Goal: Task Accomplishment & Management: Use online tool/utility

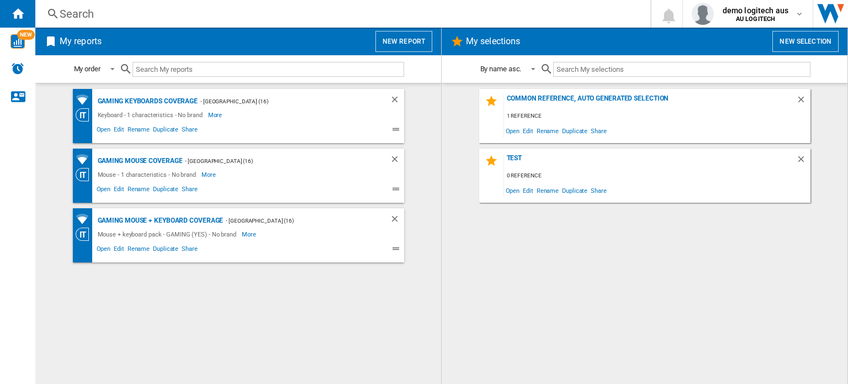
click at [395, 42] on button "New report" at bounding box center [403, 41] width 57 height 21
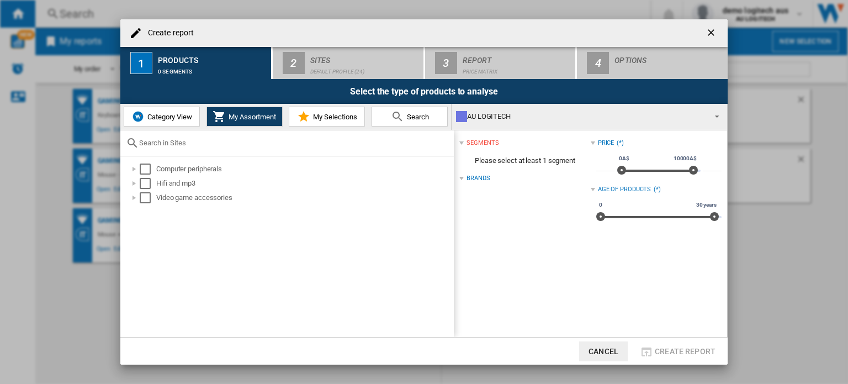
click at [170, 117] on span "Category View" at bounding box center [168, 117] width 47 height 8
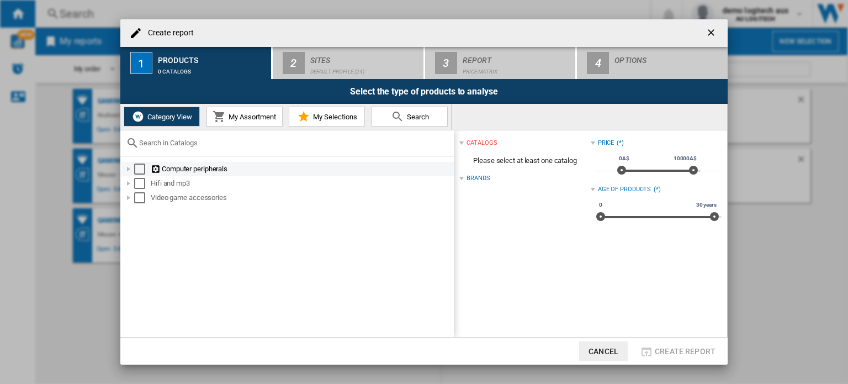
click at [129, 169] on div at bounding box center [128, 168] width 11 height 11
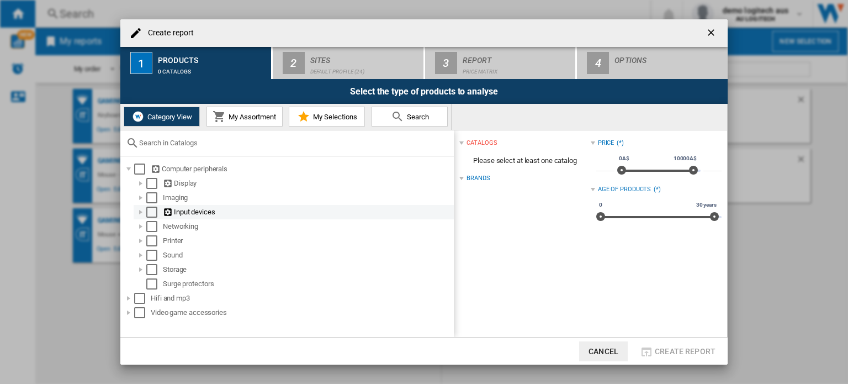
click at [140, 212] on div at bounding box center [140, 211] width 11 height 11
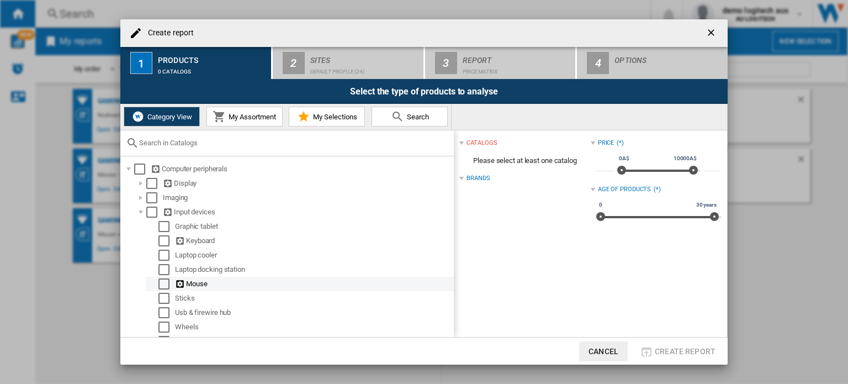
click at [165, 284] on div "Select" at bounding box center [163, 283] width 11 height 11
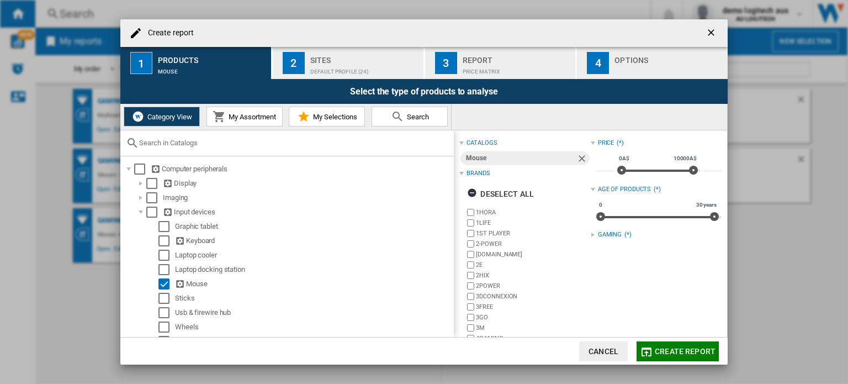
click at [590, 234] on div at bounding box center [592, 234] width 4 height 4
click at [324, 64] on div "Default profile (24)" at bounding box center [364, 69] width 109 height 12
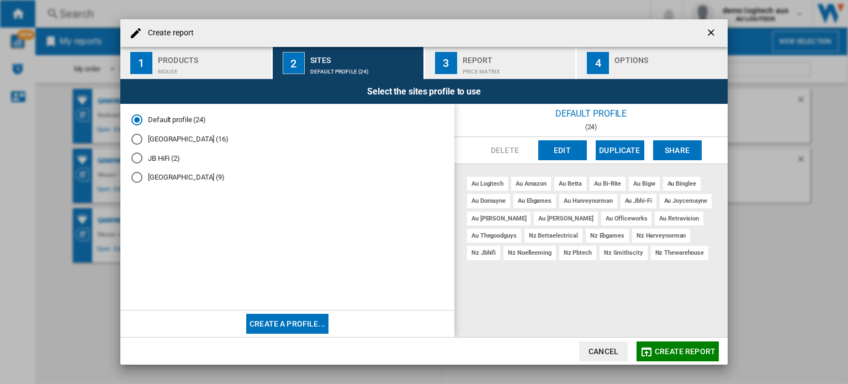
click at [139, 140] on div "Australia (16)" at bounding box center [136, 139] width 11 height 11
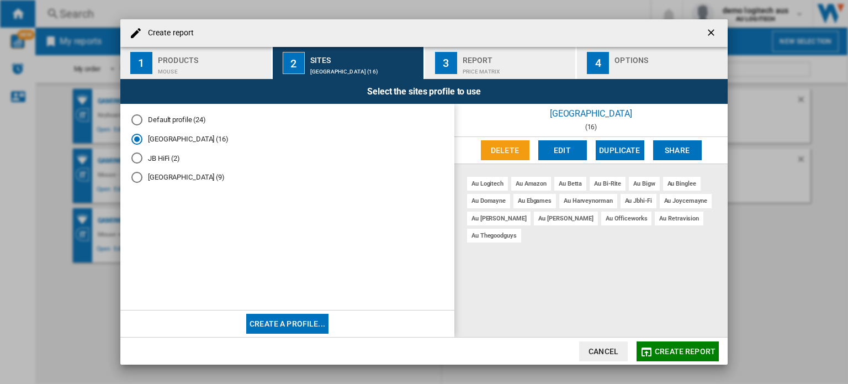
click at [139, 119] on div "Default profile (24)" at bounding box center [136, 119] width 11 height 11
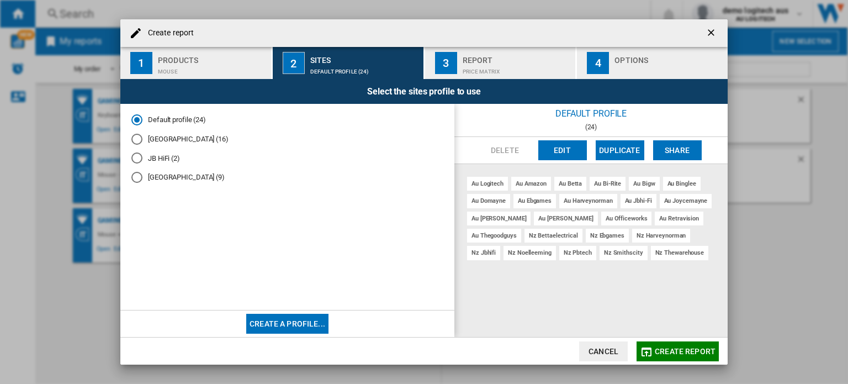
click at [486, 66] on div "Price Matrix" at bounding box center [516, 69] width 109 height 12
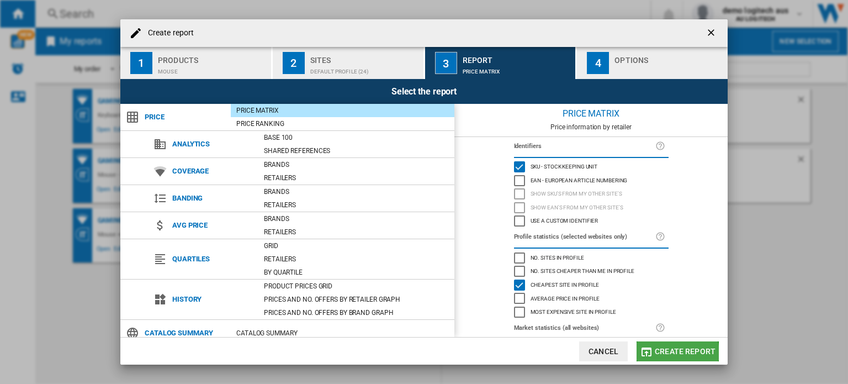
click at [673, 353] on span "Create report" at bounding box center [684, 351] width 61 height 9
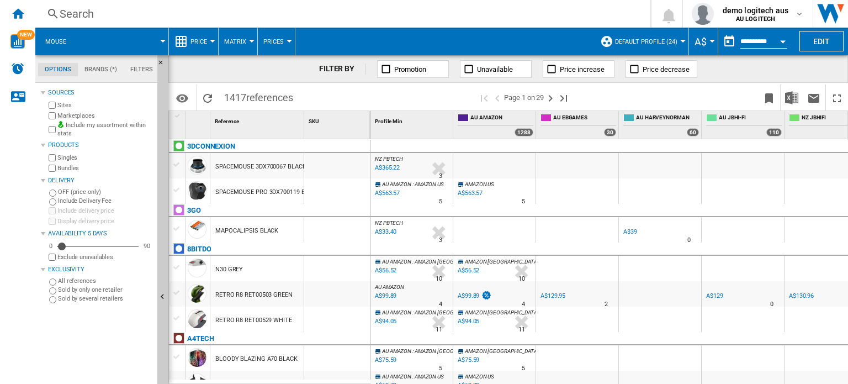
click at [388, 231] on div "A$33.40" at bounding box center [384, 231] width 23 height 11
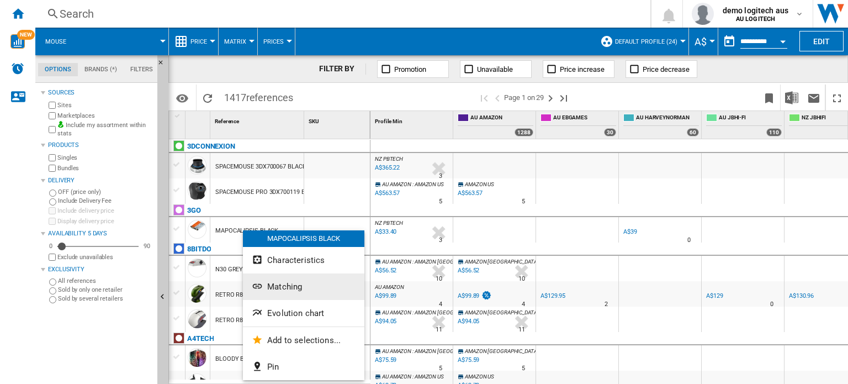
click at [278, 284] on span "Matching" at bounding box center [284, 286] width 35 height 10
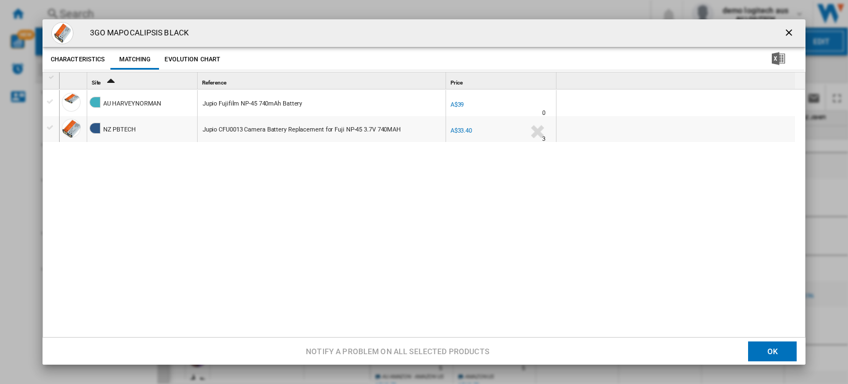
click at [90, 61] on button "Characteristics" at bounding box center [78, 60] width 60 height 20
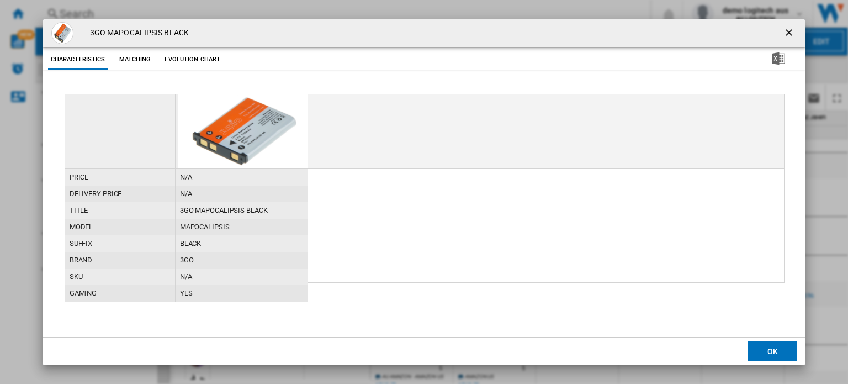
click at [792, 31] on ng-md-icon "getI18NText('BUTTONS.CLOSE_DIALOG')" at bounding box center [789, 33] width 13 height 13
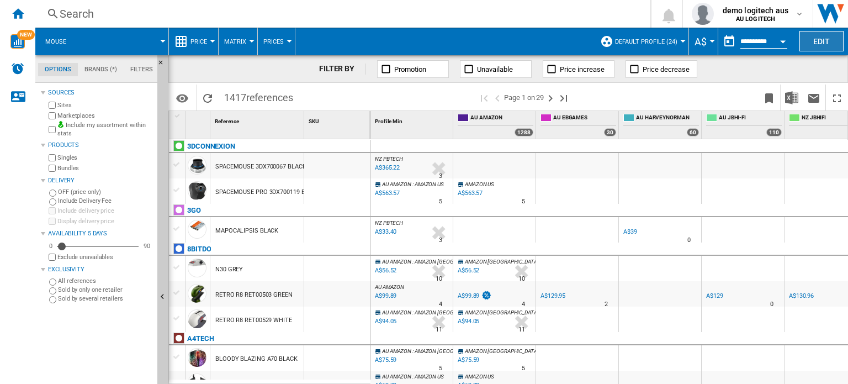
click at [816, 42] on button "Edit" at bounding box center [821, 41] width 44 height 20
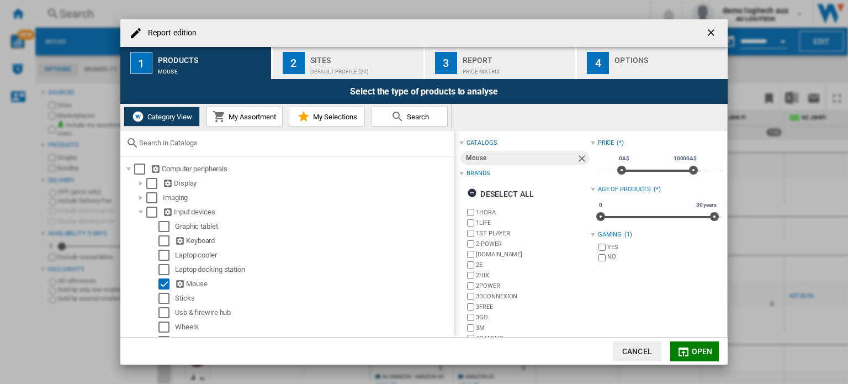
click at [639, 355] on button "Cancel" at bounding box center [637, 351] width 49 height 20
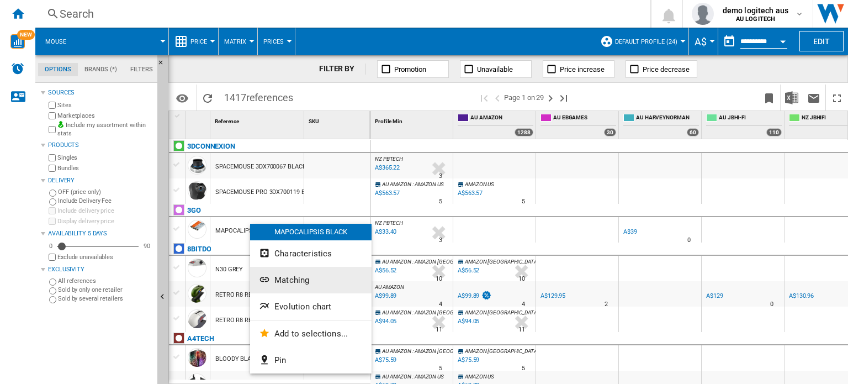
click at [348, 283] on button "Matching" at bounding box center [310, 280] width 121 height 26
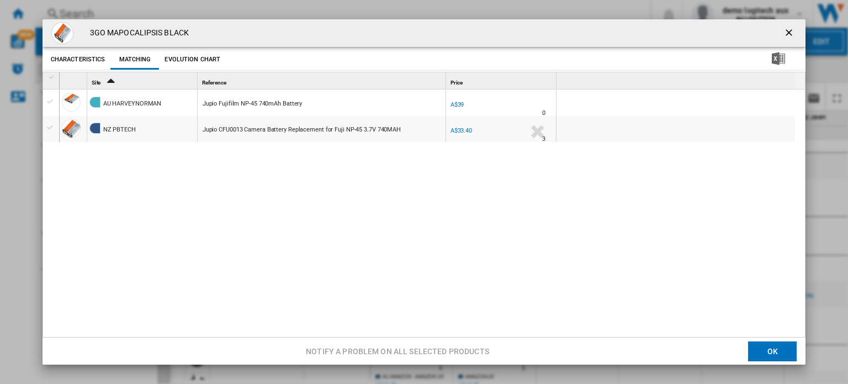
click at [50, 99] on div "Product popup" at bounding box center [51, 102] width 12 height 10
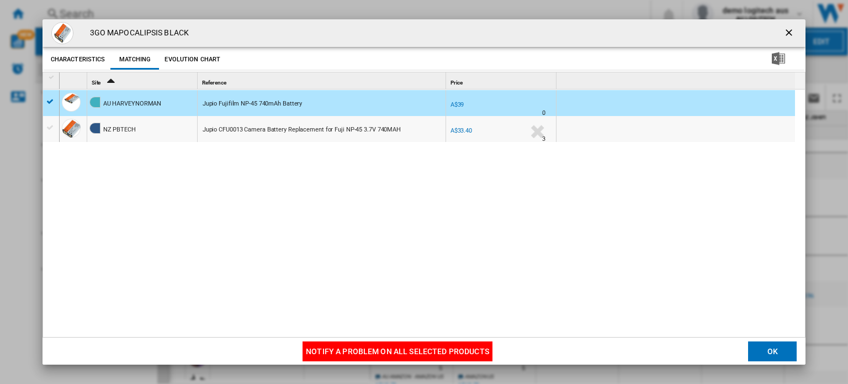
click at [47, 127] on div "Product popup" at bounding box center [51, 128] width 12 height 10
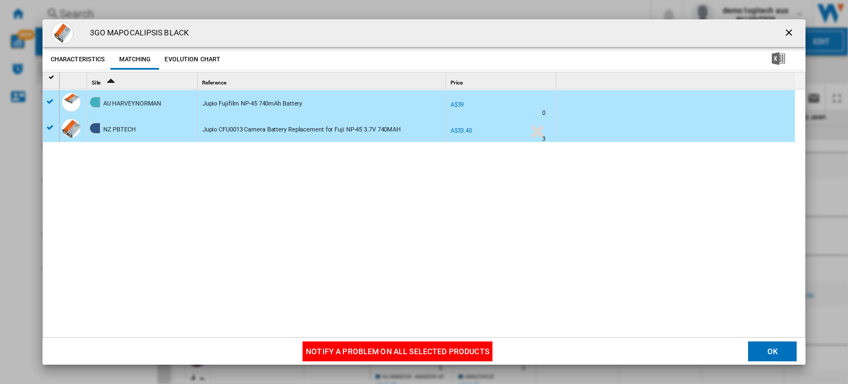
click at [344, 351] on button "Notify a problem on all selected products" at bounding box center [397, 351] width 190 height 20
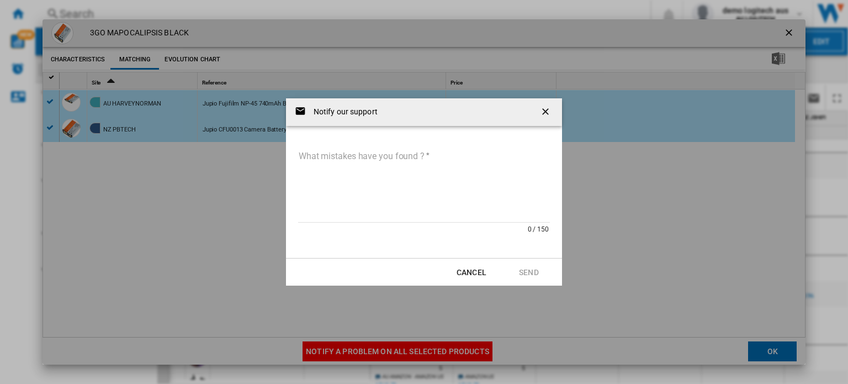
click at [341, 158] on textarea "What mistakes have you found ?" at bounding box center [424, 185] width 252 height 74
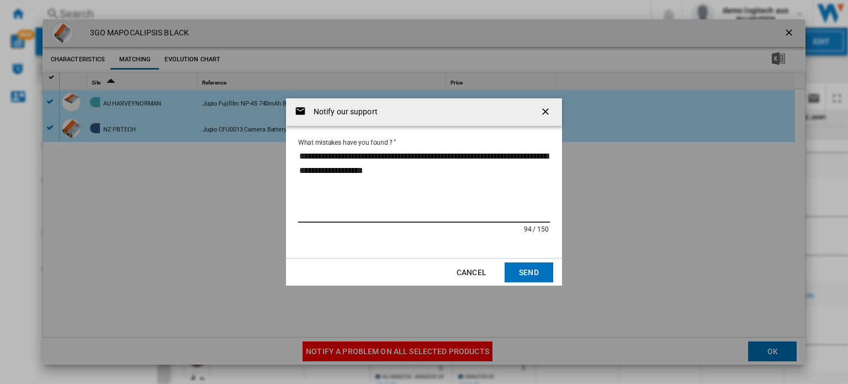
type textarea "**********"
click at [524, 270] on button "Send" at bounding box center [528, 272] width 49 height 20
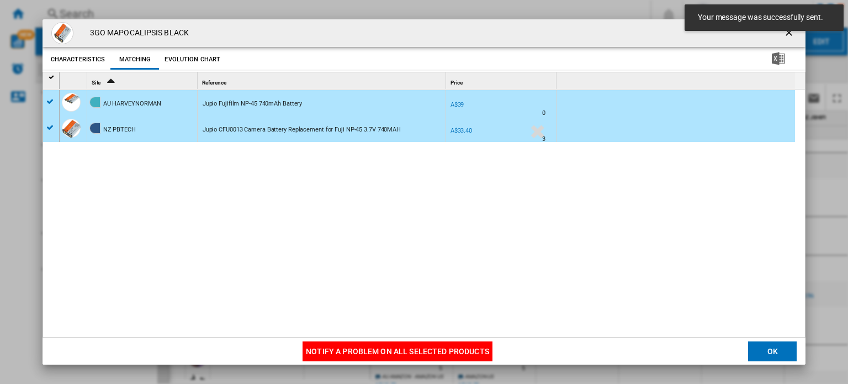
click at [782, 35] on md-toast "Your message was successfully sent." at bounding box center [764, 17] width 168 height 35
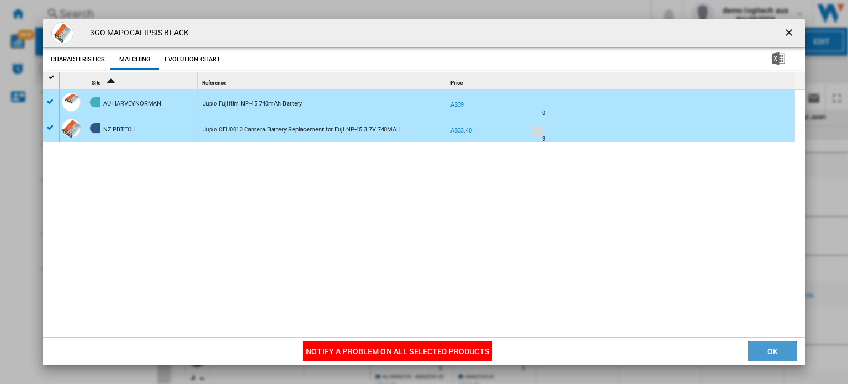
click at [775, 353] on button "OK" at bounding box center [772, 351] width 49 height 20
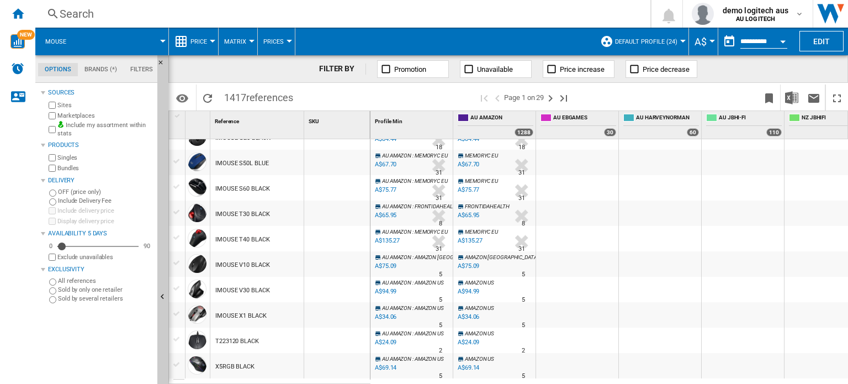
click at [210, 41] on div at bounding box center [213, 41] width 6 height 3
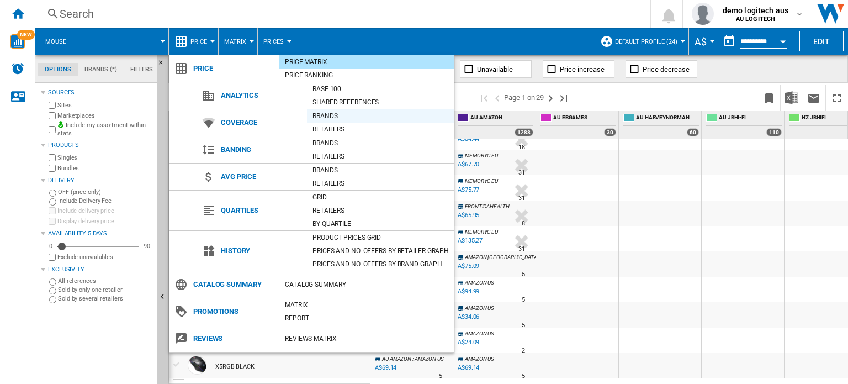
click at [324, 113] on div "Brands" at bounding box center [380, 115] width 147 height 11
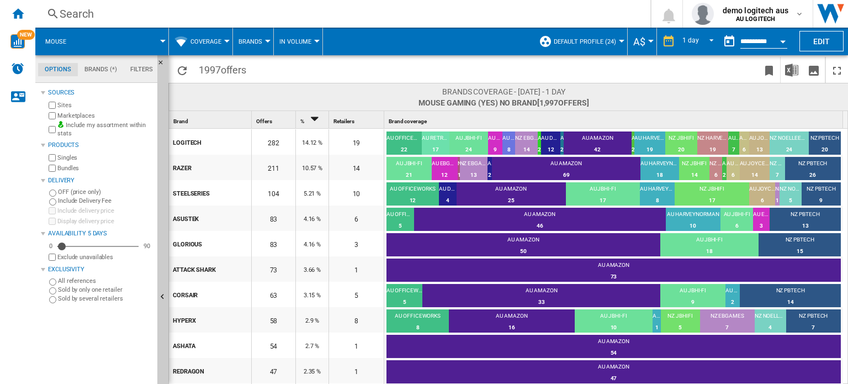
click at [207, 44] on span "Coverage" at bounding box center [205, 41] width 31 height 7
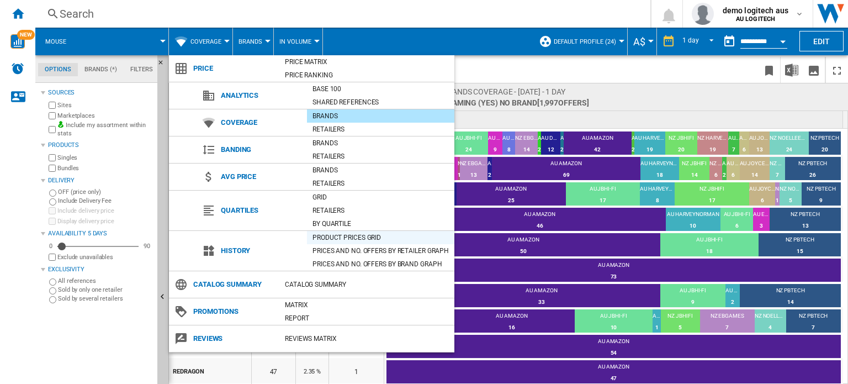
click at [331, 236] on div "Product prices grid" at bounding box center [380, 237] width 147 height 11
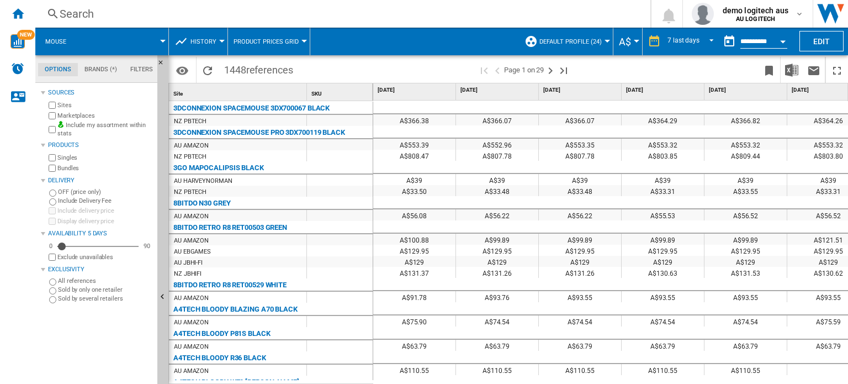
click at [213, 38] on span "History" at bounding box center [203, 41] width 26 height 7
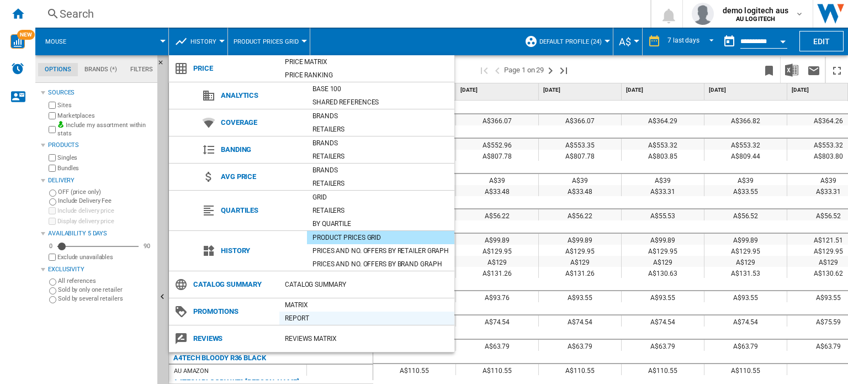
click at [302, 317] on div "Report" at bounding box center [366, 317] width 175 height 11
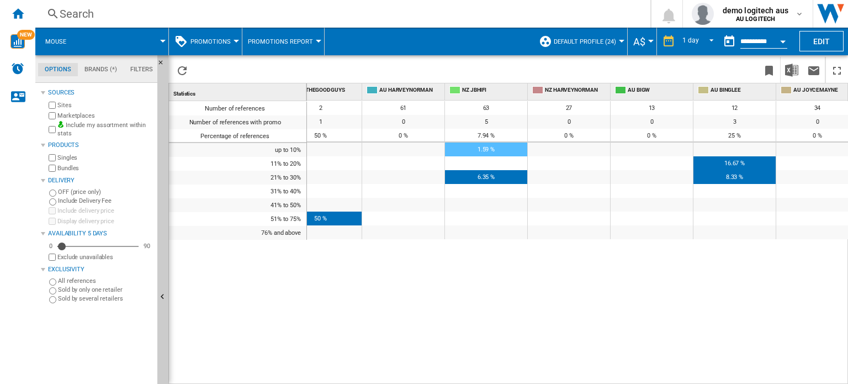
scroll to position [0, 993]
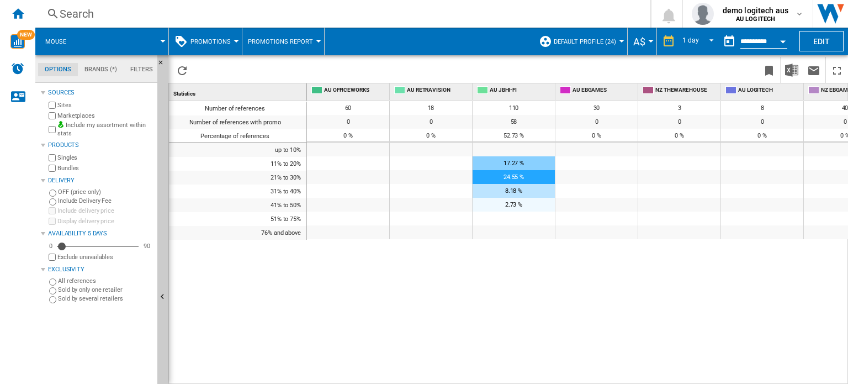
click at [231, 44] on button "Promotions" at bounding box center [213, 42] width 46 height 28
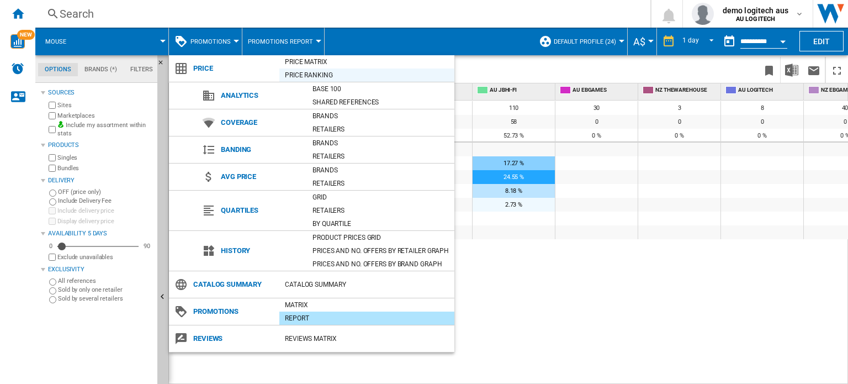
click at [305, 77] on div "Price Ranking" at bounding box center [366, 75] width 175 height 11
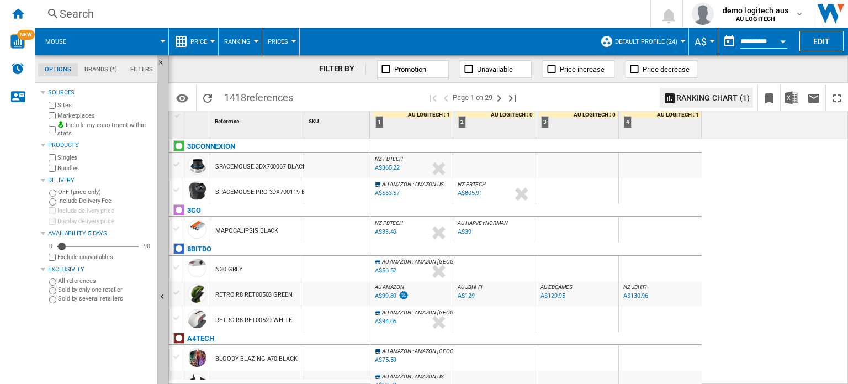
click at [212, 40] on div at bounding box center [213, 41] width 6 height 3
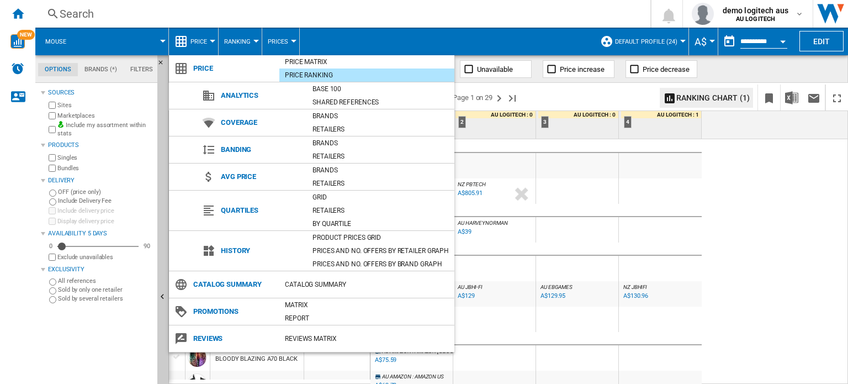
click at [212, 39] on md-backdrop at bounding box center [424, 192] width 848 height 384
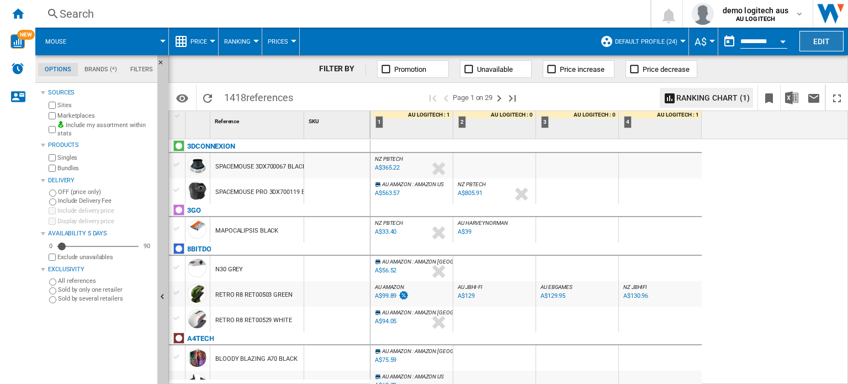
click at [816, 39] on button "Edit" at bounding box center [821, 41] width 44 height 20
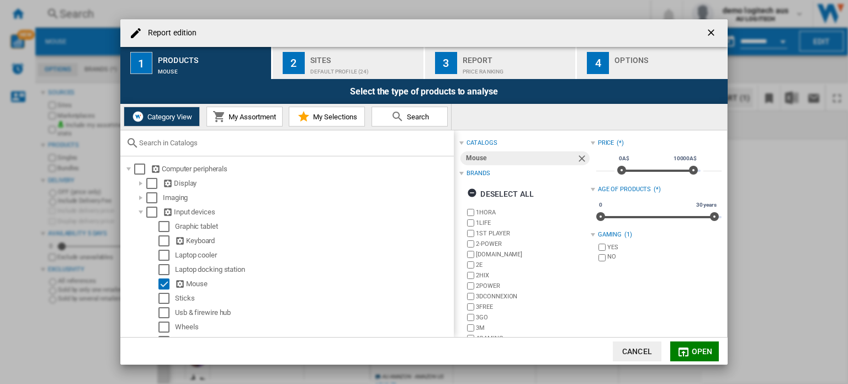
click at [253, 118] on span "My Assortment" at bounding box center [251, 117] width 50 height 8
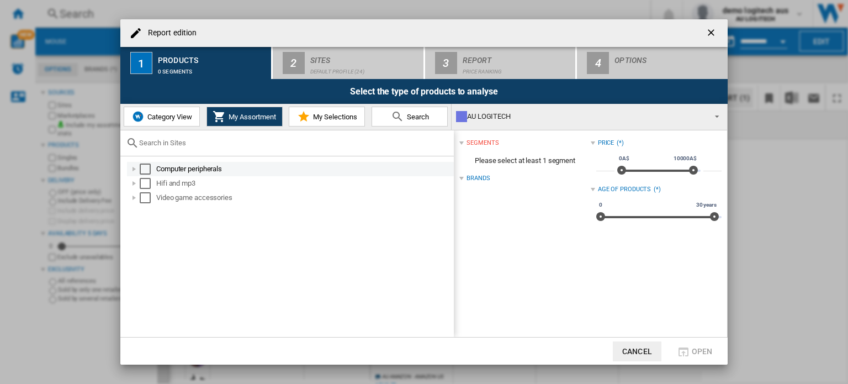
click at [135, 169] on div "Report edition ..." at bounding box center [134, 168] width 11 height 11
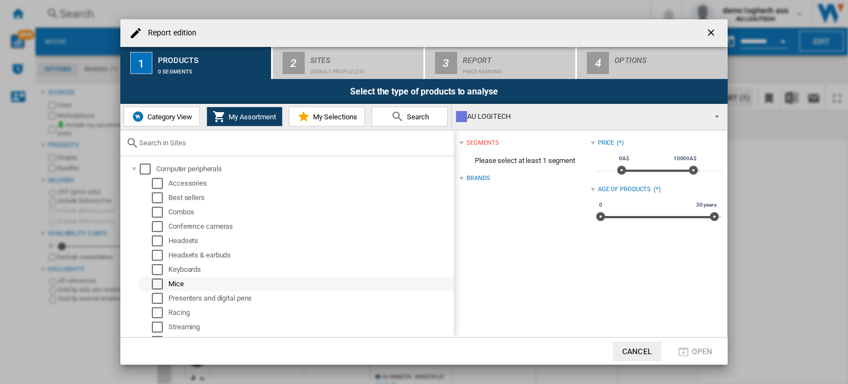
click at [158, 284] on div "Select" at bounding box center [157, 283] width 11 height 11
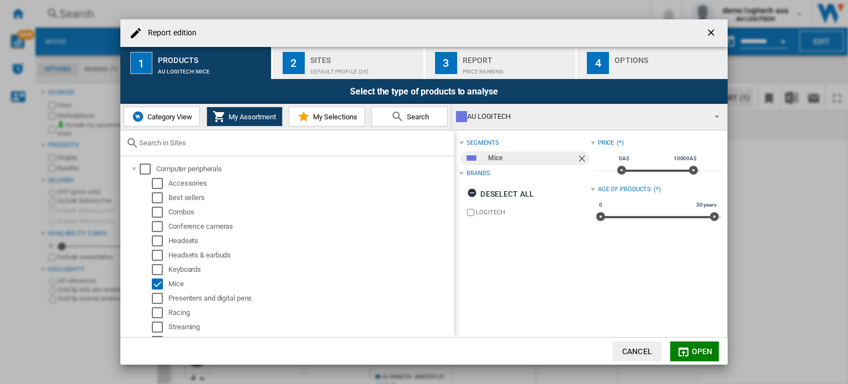
click at [704, 353] on span "Open" at bounding box center [701, 351] width 21 height 9
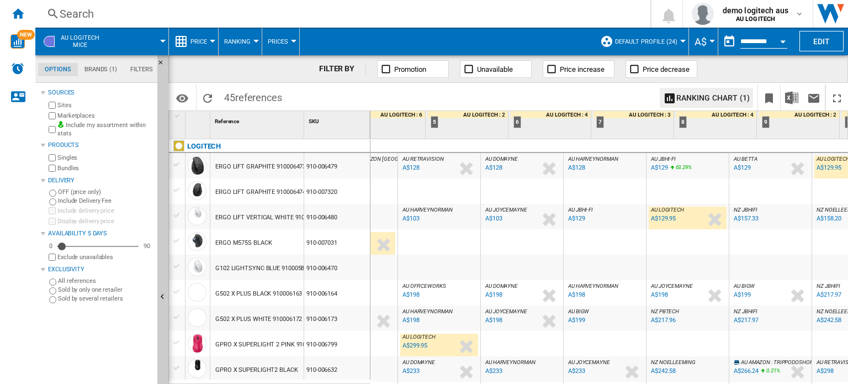
scroll to position [0, 221]
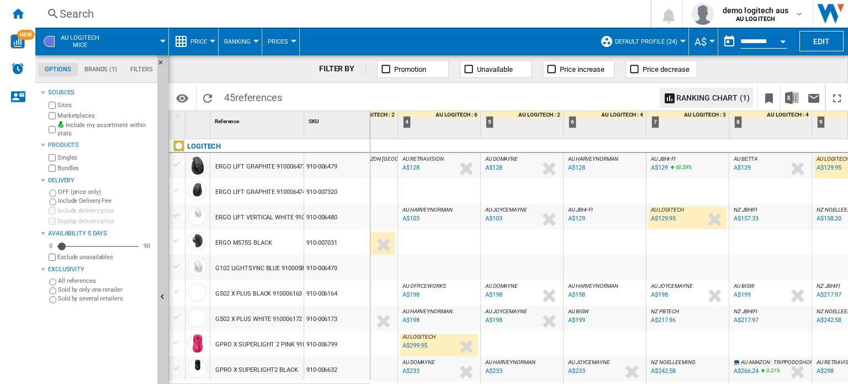
click at [207, 41] on button "Price" at bounding box center [201, 42] width 22 height 28
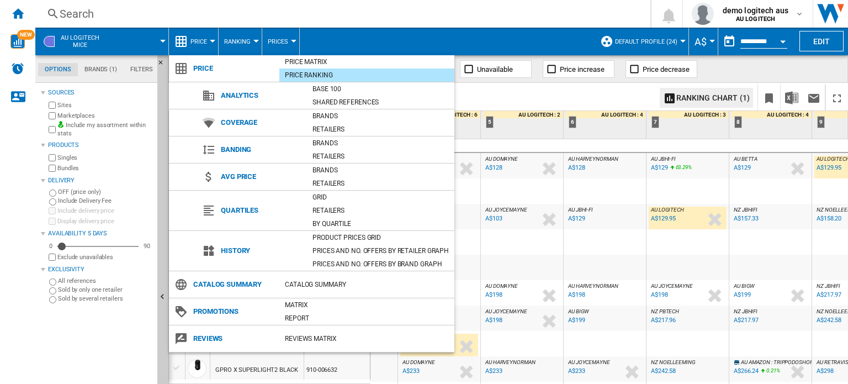
click at [330, 84] on div "Base 100" at bounding box center [380, 88] width 147 height 11
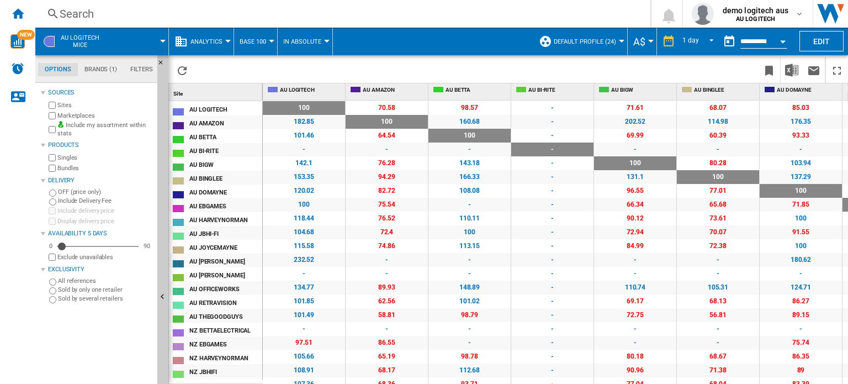
click at [266, 39] on button "Base 100" at bounding box center [255, 42] width 32 height 28
click at [265, 101] on button "Shared References" at bounding box center [277, 95] width 88 height 26
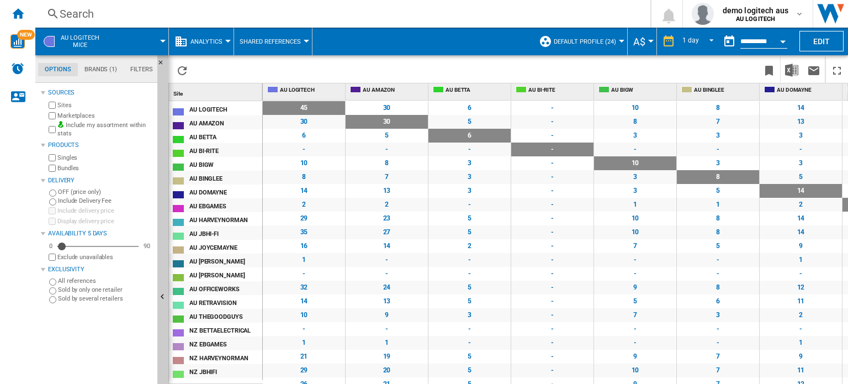
click at [215, 42] on span "Analytics" at bounding box center [206, 41] width 32 height 7
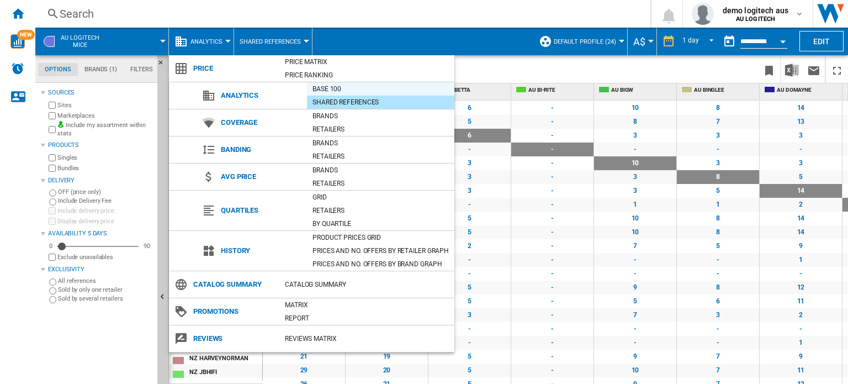
click at [330, 90] on div "Base 100" at bounding box center [380, 88] width 147 height 11
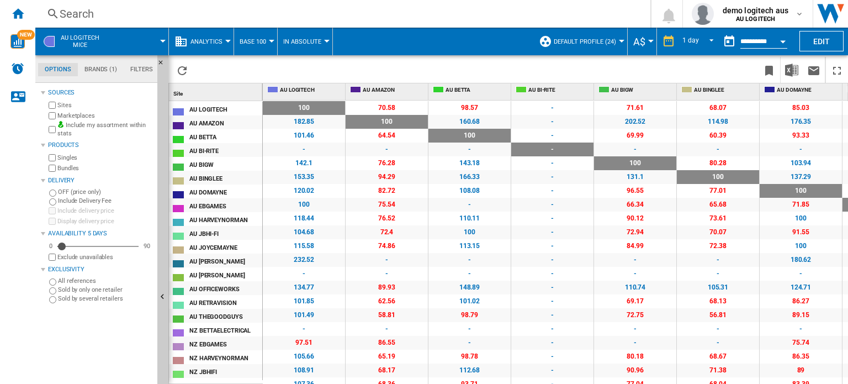
click at [284, 124] on span "182.85" at bounding box center [304, 122] width 82 height 14
click at [230, 120] on div "AU AMAZON" at bounding box center [225, 122] width 72 height 12
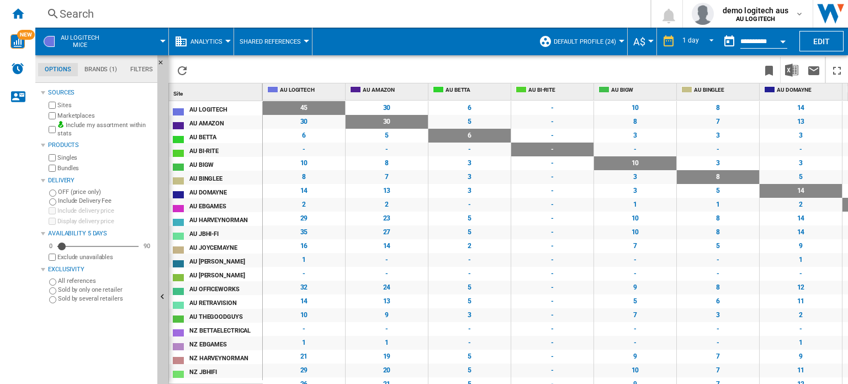
click at [224, 43] on button "Analytics" at bounding box center [209, 42] width 38 height 28
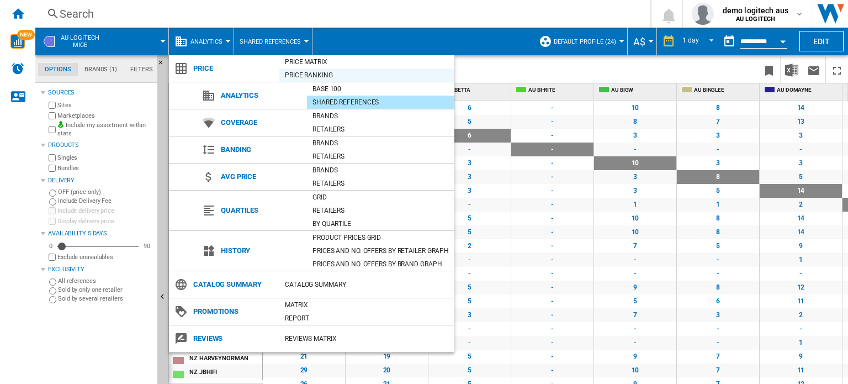
click at [296, 75] on div "Price Ranking" at bounding box center [366, 75] width 175 height 11
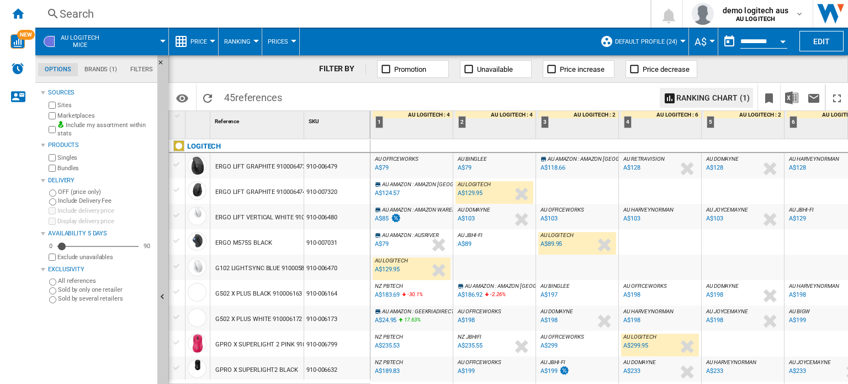
click at [420, 164] on div "AU OFFICEWORKS : AU OFFICEWORKS -39.2 % A$79 % N/A AU OFFICEWORKS : AU OFFICEWO…" at bounding box center [411, 168] width 78 height 25
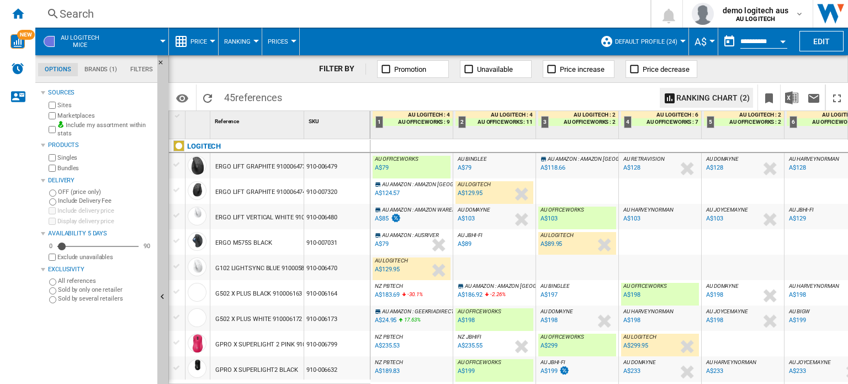
click at [420, 165] on div "AU OFFICEWORKS : AU OFFICEWORKS -39.2 % A$79 % N/A AU OFFICEWORKS : AU OFFICEWO…" at bounding box center [411, 168] width 78 height 25
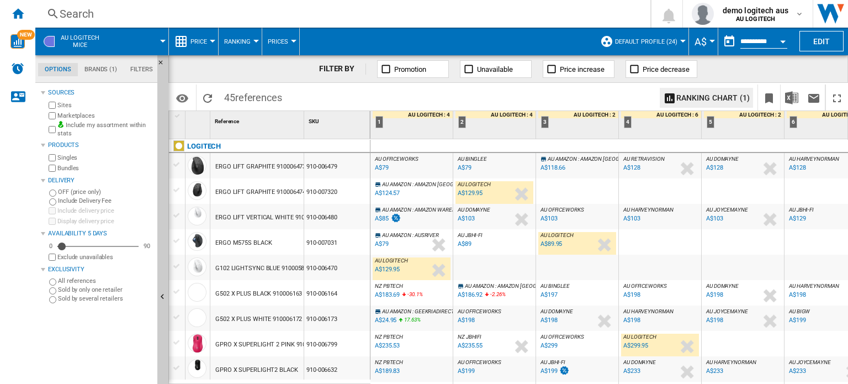
click at [592, 210] on div "AU OFFICEWORKS : AU OFFICEWORKS" at bounding box center [577, 209] width 78 height 7
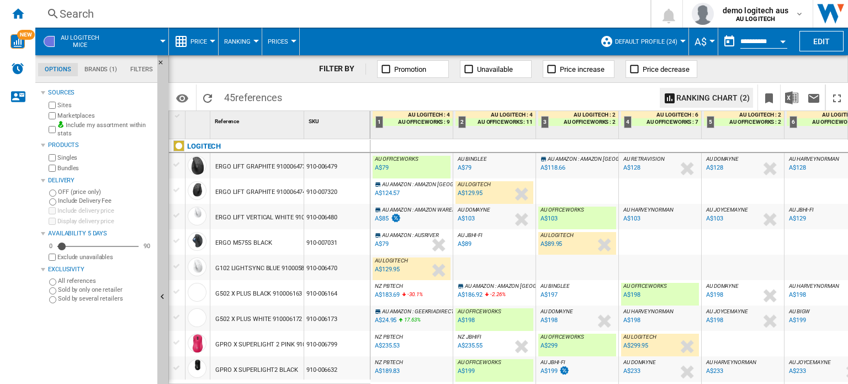
click at [577, 211] on span "AU OFFICEWORKS" at bounding box center [562, 209] width 44 height 6
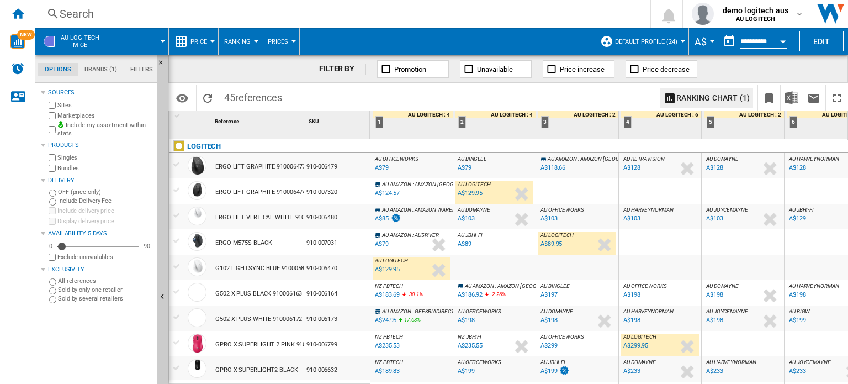
click at [210, 40] on div at bounding box center [213, 41] width 6 height 3
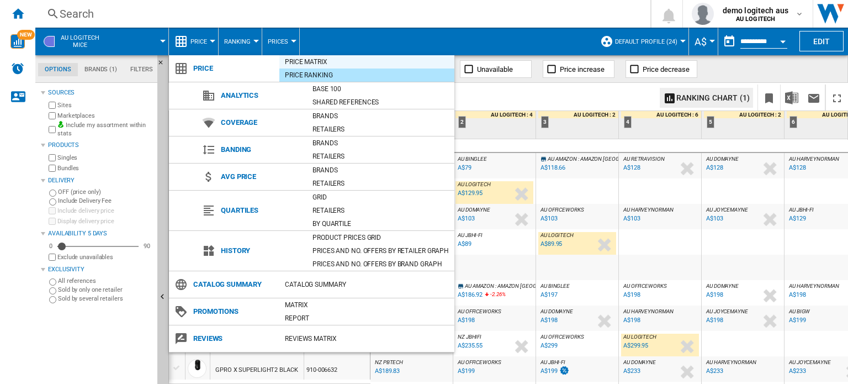
click at [303, 62] on div "Price Matrix" at bounding box center [366, 61] width 175 height 11
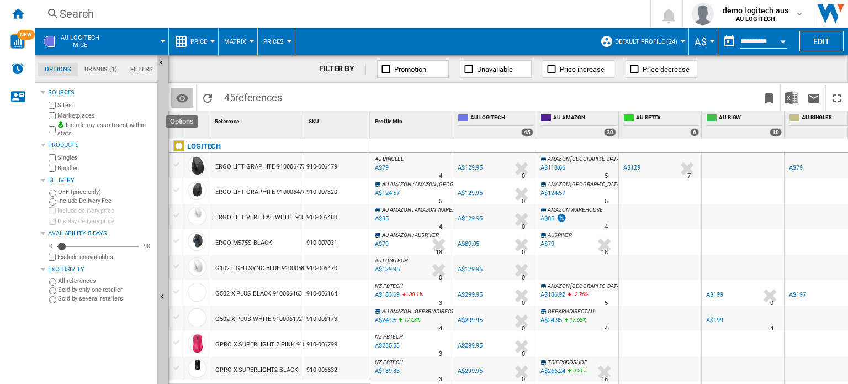
click at [182, 96] on md-icon "Options" at bounding box center [181, 98] width 13 height 13
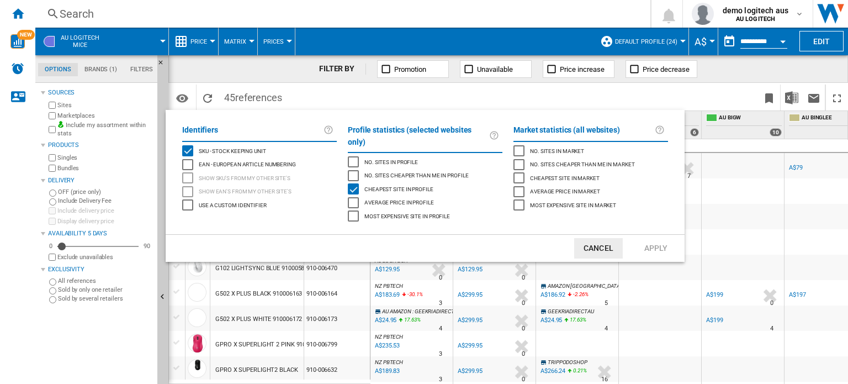
click at [179, 98] on md-backdrop at bounding box center [424, 192] width 848 height 384
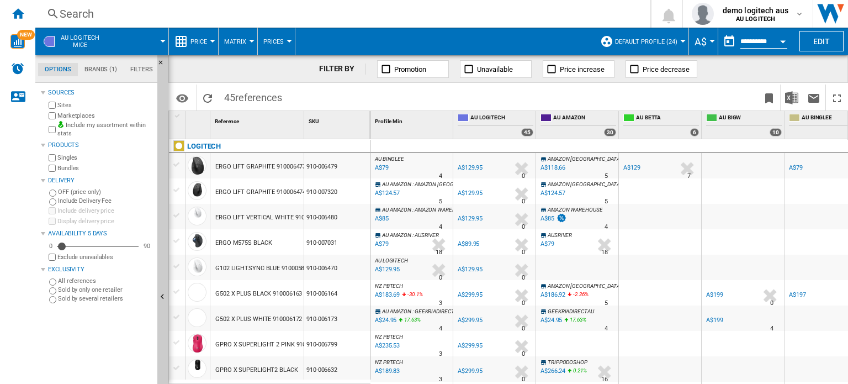
click at [163, 39] on md-menu "AU LOGITECH Mice" at bounding box center [102, 42] width 134 height 28
click at [162, 40] on div at bounding box center [163, 41] width 6 height 3
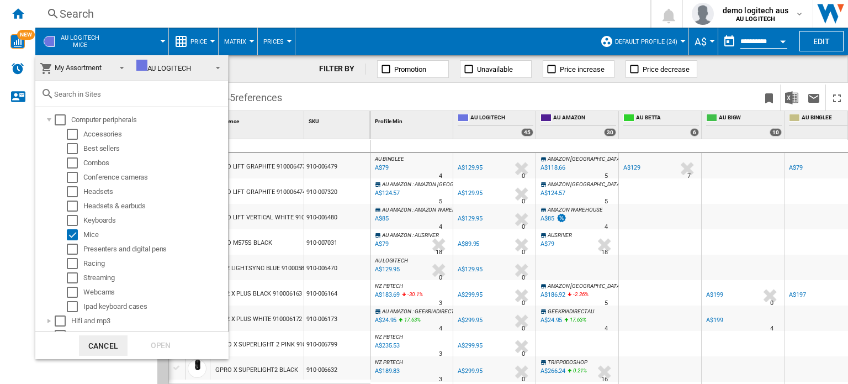
click at [113, 346] on button "Cancel" at bounding box center [103, 345] width 49 height 20
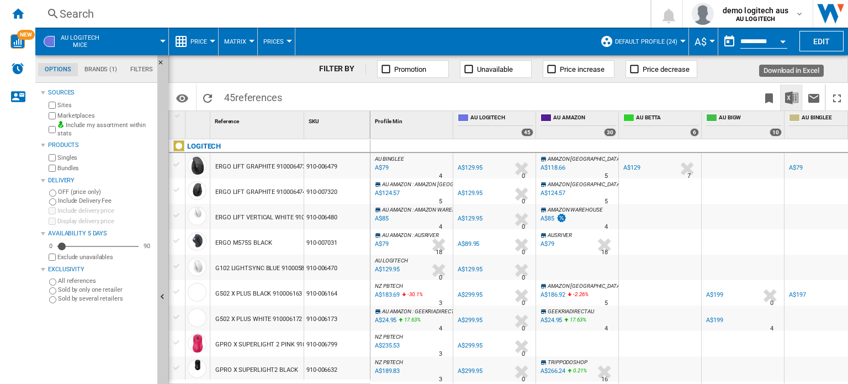
click at [789, 96] on img "Download in Excel" at bounding box center [791, 97] width 13 height 13
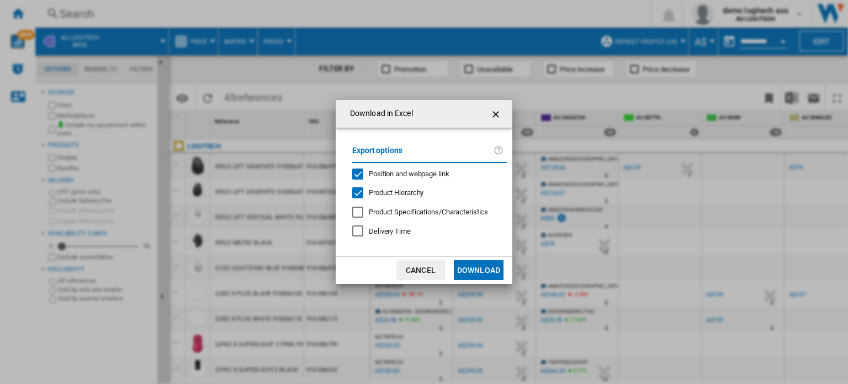
click at [486, 274] on button "Download" at bounding box center [479, 270] width 50 height 20
